Goal: Information Seeking & Learning: Learn about a topic

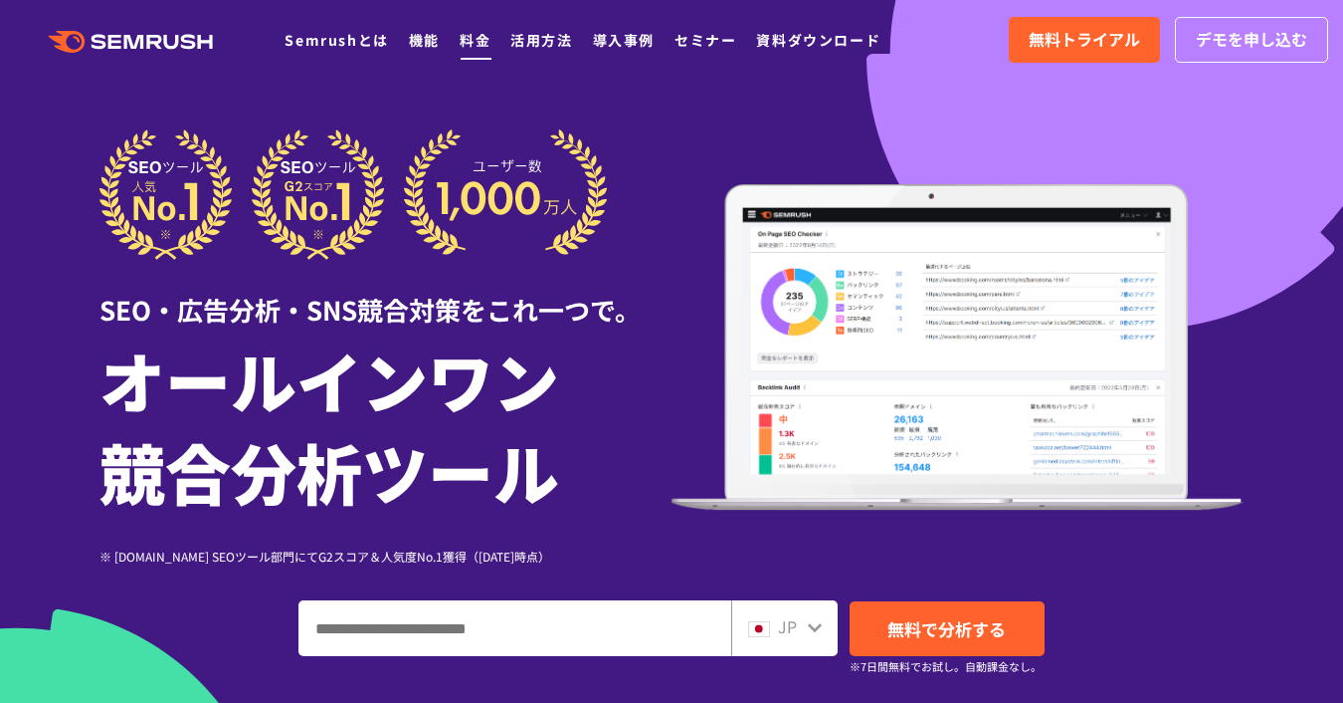
click at [467, 42] on link "料金" at bounding box center [475, 40] width 31 height 20
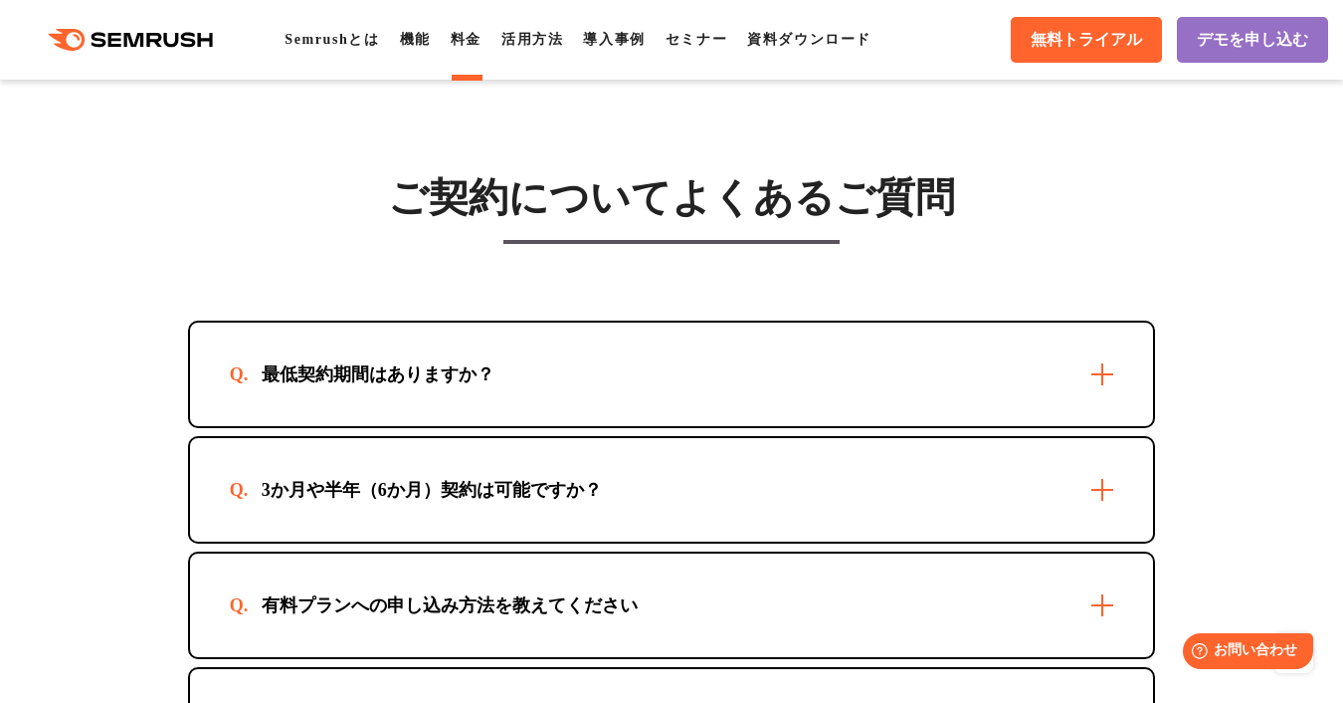
scroll to position [5793, 0]
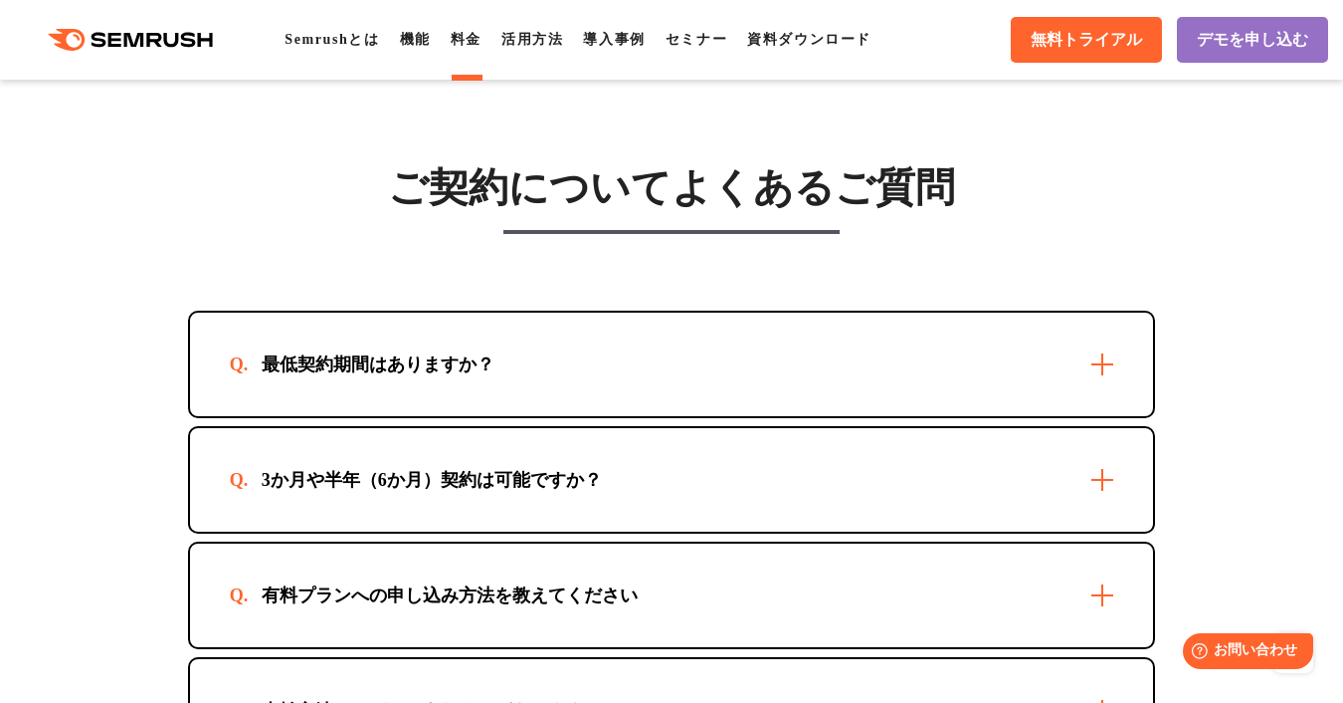
click at [408, 397] on div "最低契約期間はありますか？" at bounding box center [672, 363] width 964 height 103
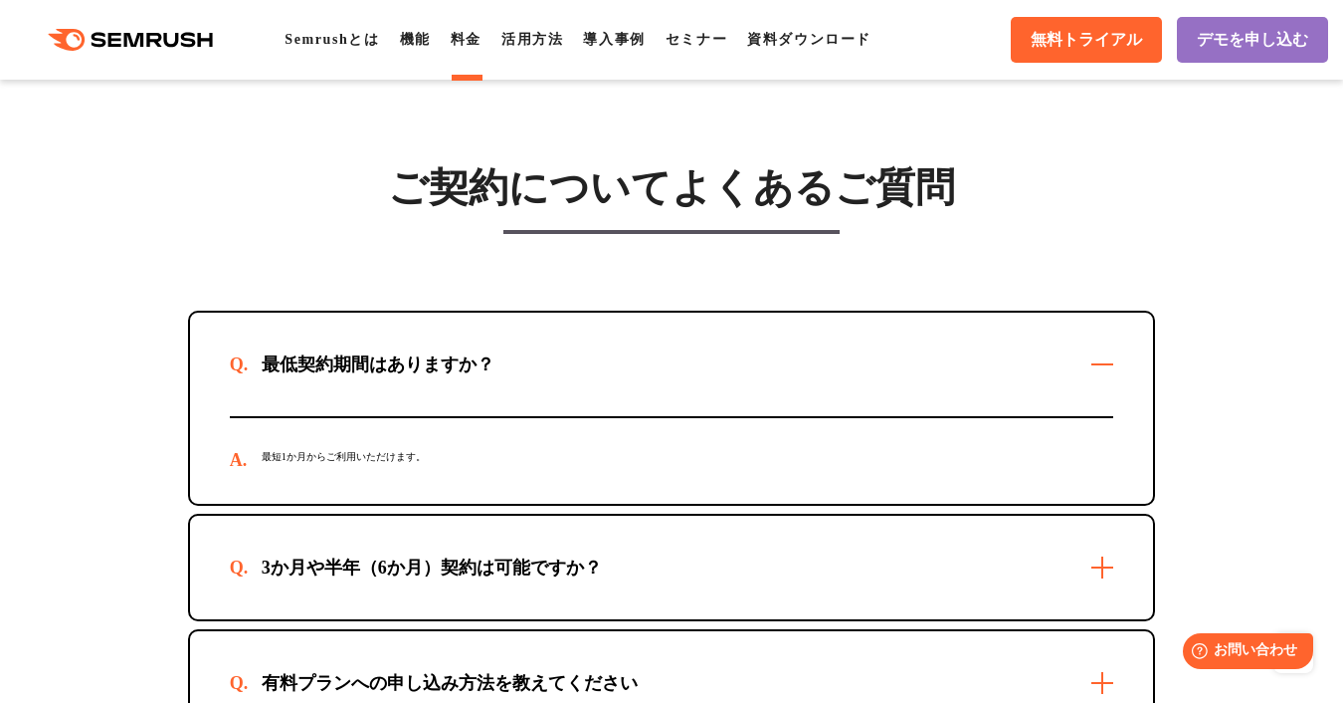
click at [408, 397] on div "最低契約期間はありますか？" at bounding box center [672, 363] width 964 height 103
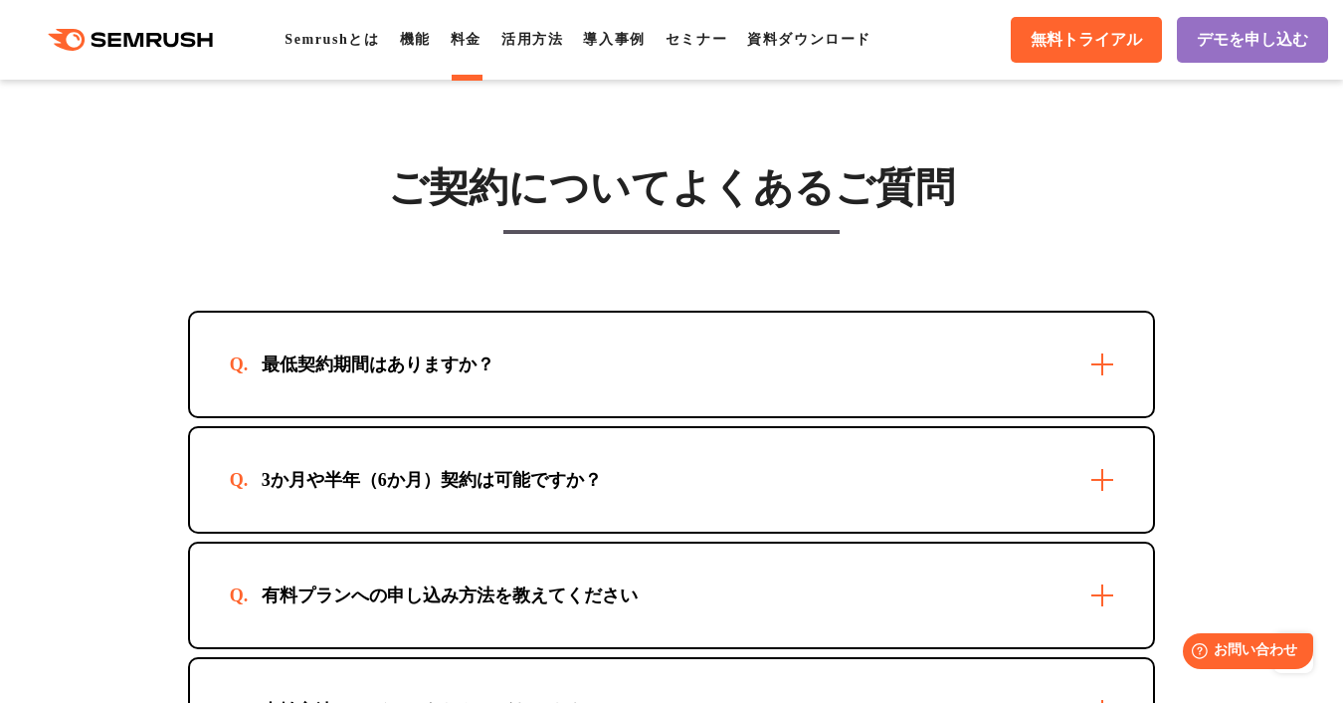
click at [455, 531] on div "3か月や半年（6か月）契約は可能ですか？" at bounding box center [672, 479] width 964 height 103
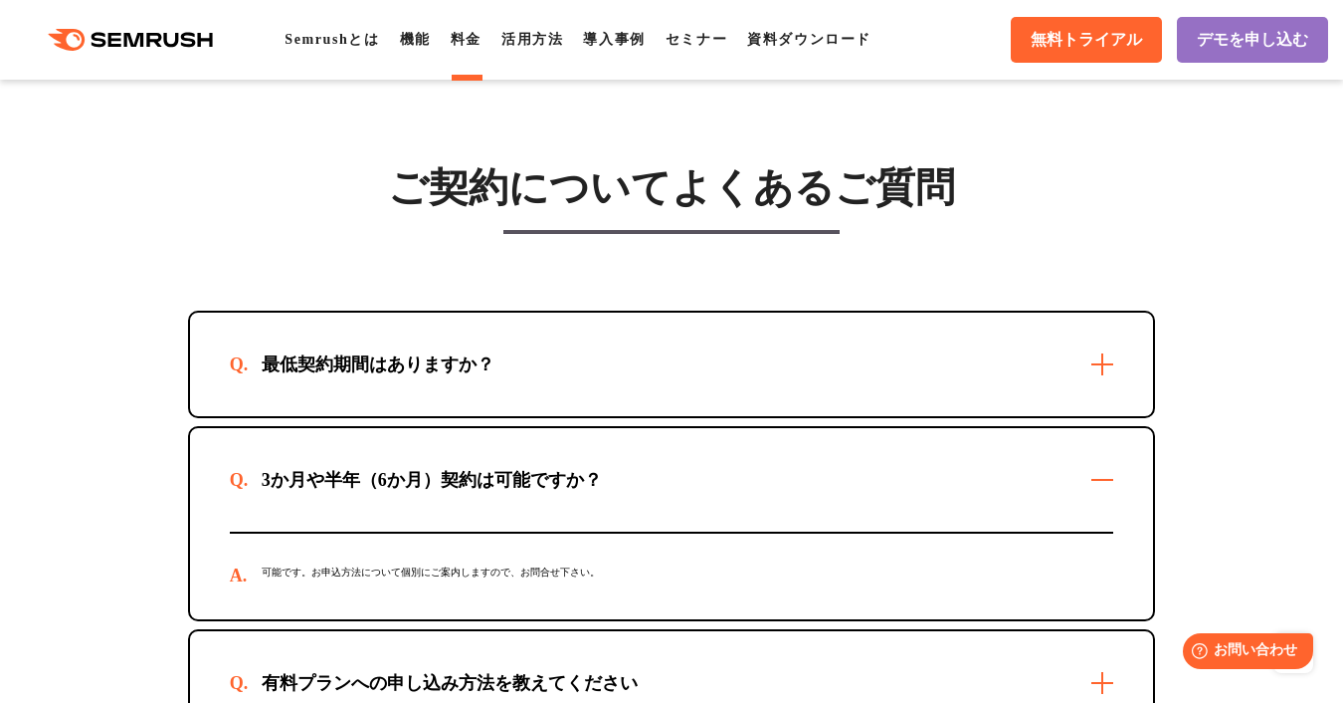
click at [455, 531] on div "3か月や半年（6か月）契約は可能ですか？" at bounding box center [672, 479] width 964 height 103
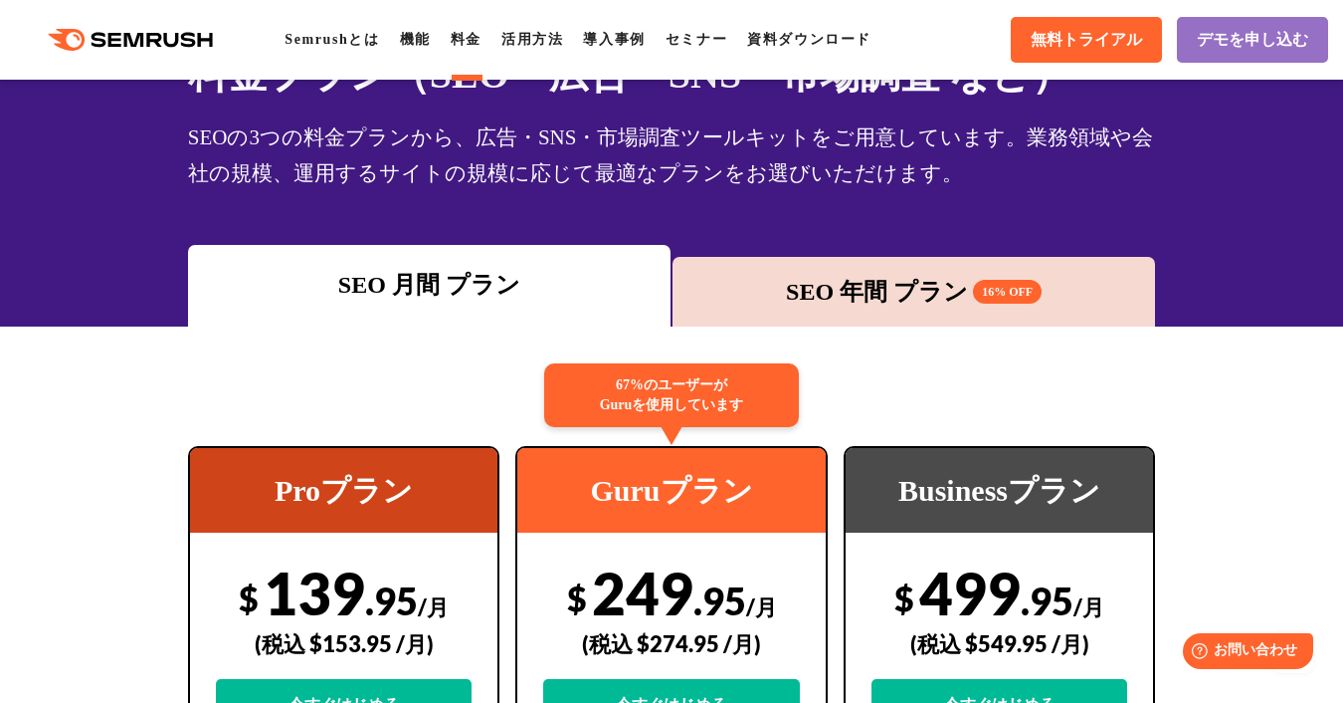
scroll to position [55, 0]
